Goal: Information Seeking & Learning: Learn about a topic

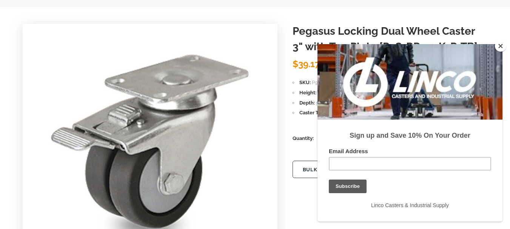
scroll to position [113, 0]
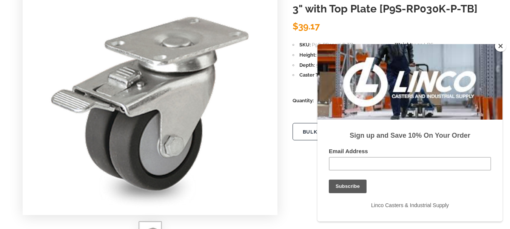
drag, startPoint x: 502, startPoint y: 45, endPoint x: 92, endPoint y: 3, distance: 411.9
click at [502, 45] on button "Close" at bounding box center [500, 45] width 11 height 11
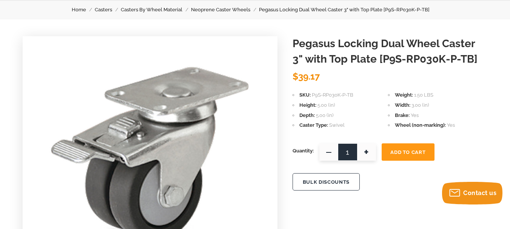
scroll to position [75, 0]
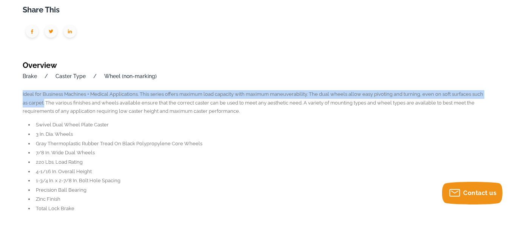
drag, startPoint x: 23, startPoint y: 94, endPoint x: 38, endPoint y: 105, distance: 19.3
click at [38, 105] on p "Ideal for Business Machines + Medical Applications. This series offers maximum …" at bounding box center [255, 103] width 464 height 26
copy p "Ideal for Business Machines + Medical Applications. This series offers maximum …"
